Goal: Information Seeking & Learning: Learn about a topic

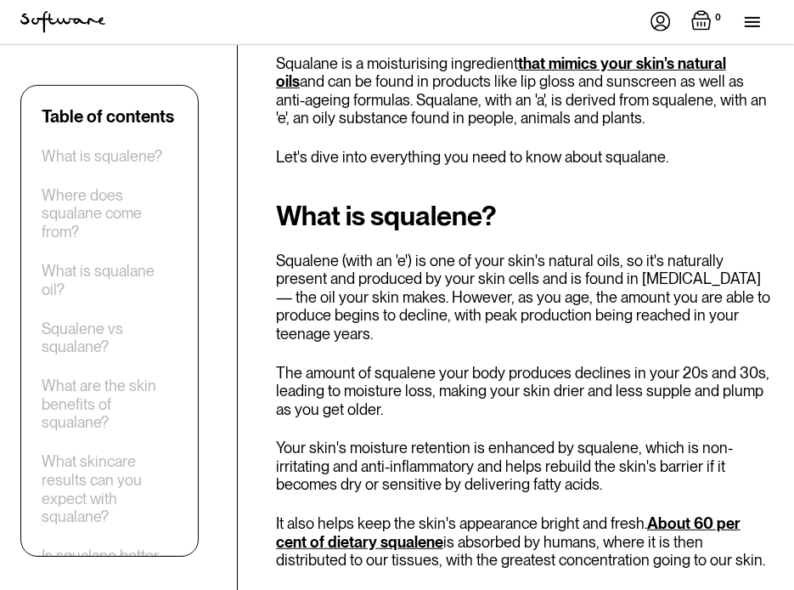
scroll to position [21, 0]
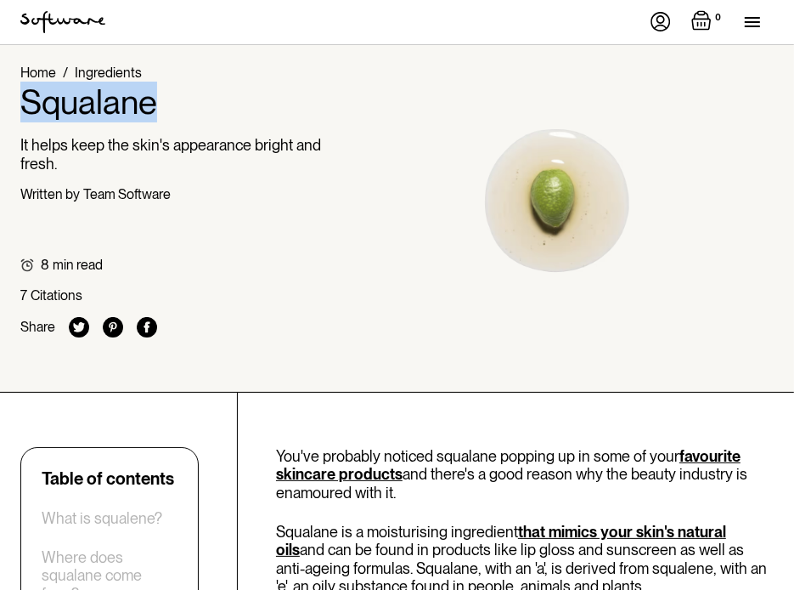
drag, startPoint x: 166, startPoint y: 101, endPoint x: 27, endPoint y: 116, distance: 140.1
click at [27, 116] on h1 "Squalane" at bounding box center [173, 102] width 306 height 41
copy h1 "Squalane"
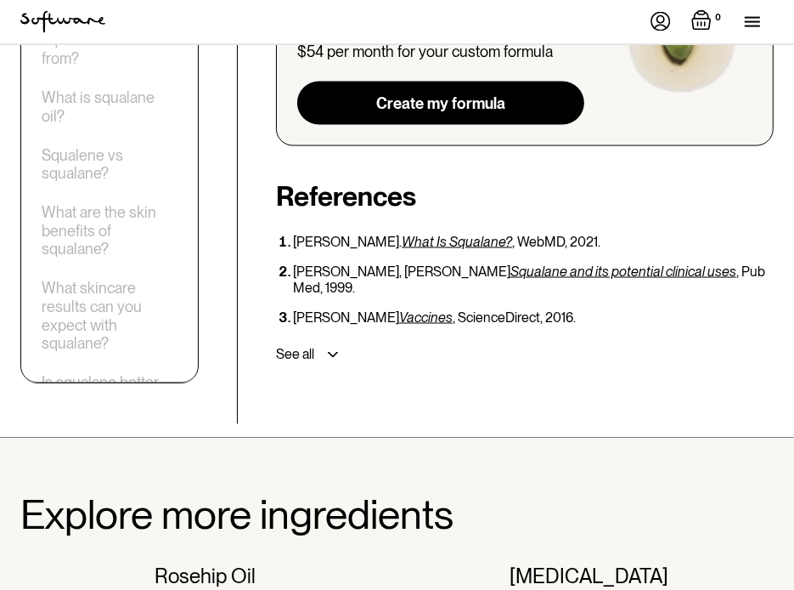
scroll to position [5516, 0]
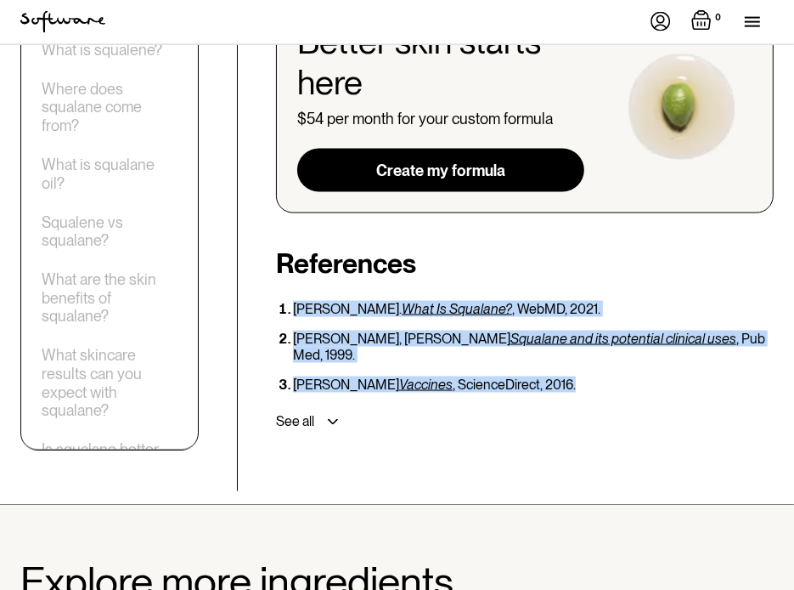
drag, startPoint x: 548, startPoint y: 225, endPoint x: 282, endPoint y: 168, distance: 271.9
click at [282, 301] on ol "[PERSON_NAME]. What Is Squalane? , WebMD, 2021. [PERSON_NAME] Squalane and its …" at bounding box center [525, 347] width 498 height 93
copy ol "[PERSON_NAME]. What Is Squalane? , WebMD, 2021. [PERSON_NAME] Squalane and its …"
click at [330, 419] on img at bounding box center [333, 422] width 11 height 6
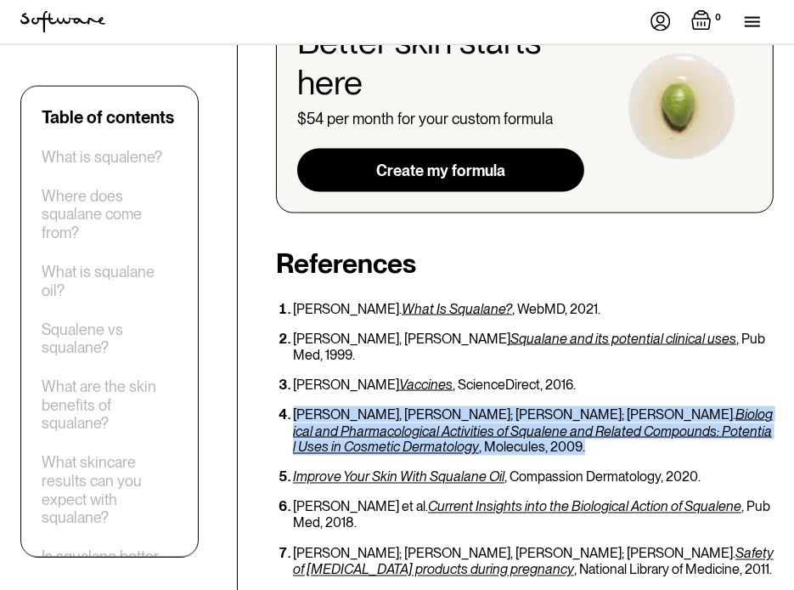
drag, startPoint x: 293, startPoint y: 259, endPoint x: 380, endPoint y: 290, distance: 91.9
click at [380, 406] on li "[PERSON_NAME], [PERSON_NAME]; [PERSON_NAME]; [PERSON_NAME]. Biological and Phar…" at bounding box center [533, 430] width 481 height 49
copy li "[PERSON_NAME], [PERSON_NAME]; [PERSON_NAME]; [PERSON_NAME]. Biological and Phar…"
click at [442, 423] on div "[PERSON_NAME]. What Is Squalane? , WebMD, 2021. [PERSON_NAME] Squalane and its …" at bounding box center [525, 446] width 498 height 291
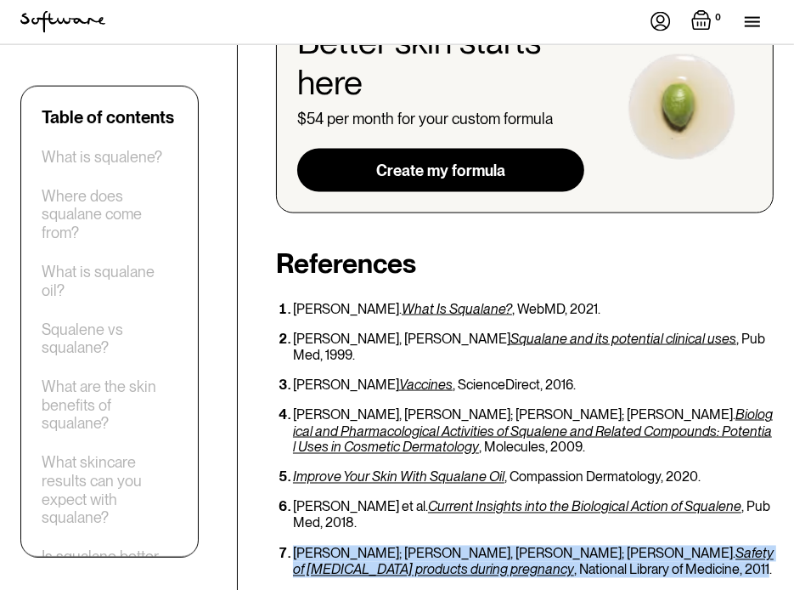
drag, startPoint x: 601, startPoint y: 412, endPoint x: 281, endPoint y: 400, distance: 320.5
click at [293, 545] on li "[PERSON_NAME]; [PERSON_NAME], [PERSON_NAME]; [PERSON_NAME]. Safety of [MEDICAL_…" at bounding box center [533, 561] width 481 height 32
copy li "[PERSON_NAME]; [PERSON_NAME], [PERSON_NAME]; [PERSON_NAME]. Safety of [MEDICAL_…"
